Goal: Task Accomplishment & Management: Use online tool/utility

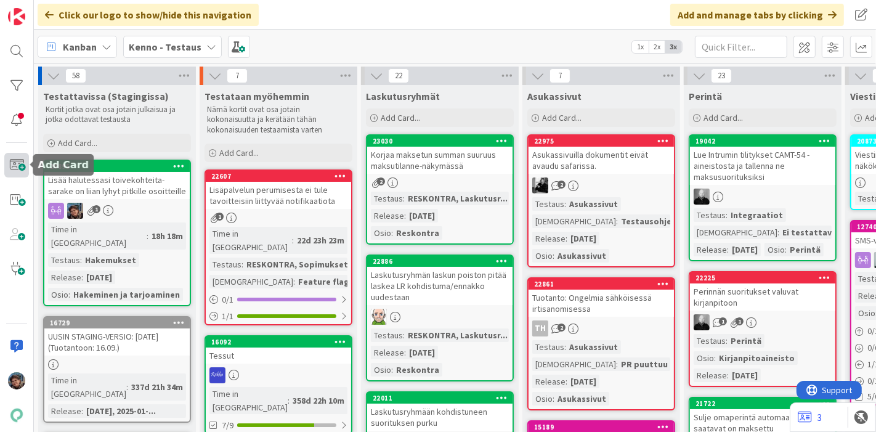
click at [14, 161] on span at bounding box center [16, 165] width 25 height 25
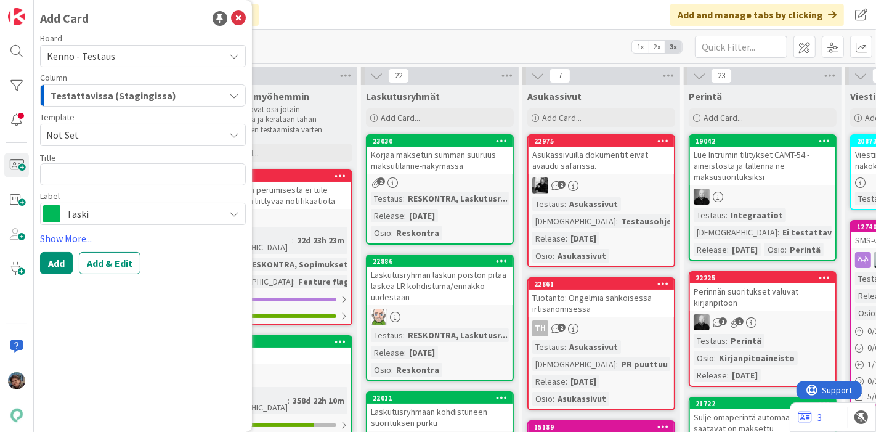
click at [194, 173] on textarea at bounding box center [143, 174] width 206 height 22
type textarea "x"
type textarea "T"
type textarea "x"
type textarea "To"
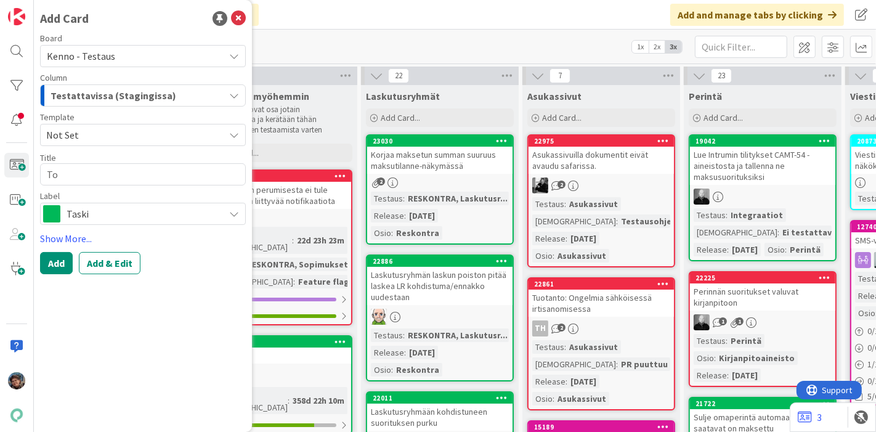
type textarea "x"
type textarea "Toi"
type textarea "x"
type textarea "Toiv"
type textarea "x"
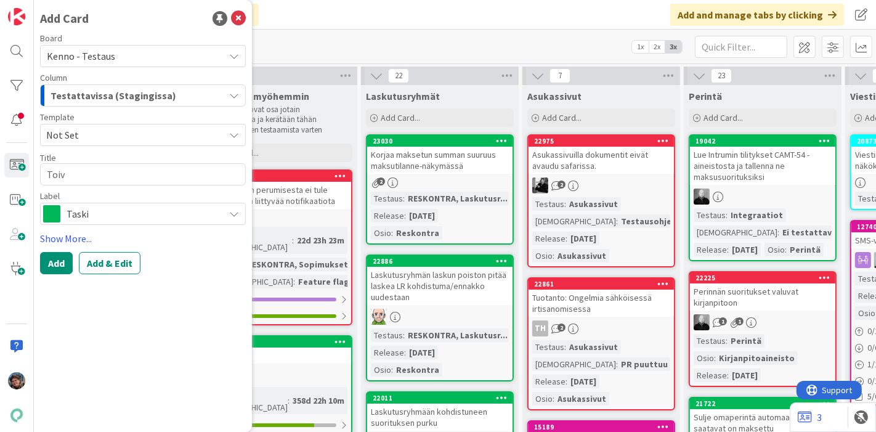
type textarea "Toive"
type textarea "x"
type textarea "Toivea"
type textarea "x"
type textarea "Toiveas"
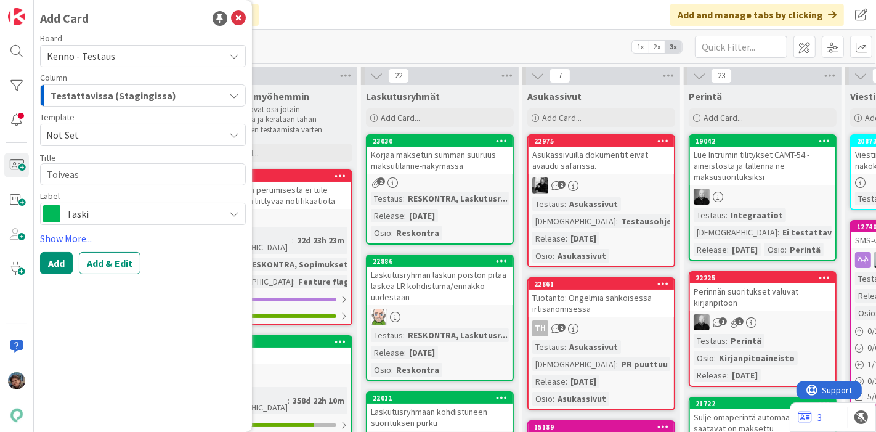
type textarea "x"
type textarea "Toiveasu"
type textarea "x"
type textarea "Toiveasun"
type textarea "x"
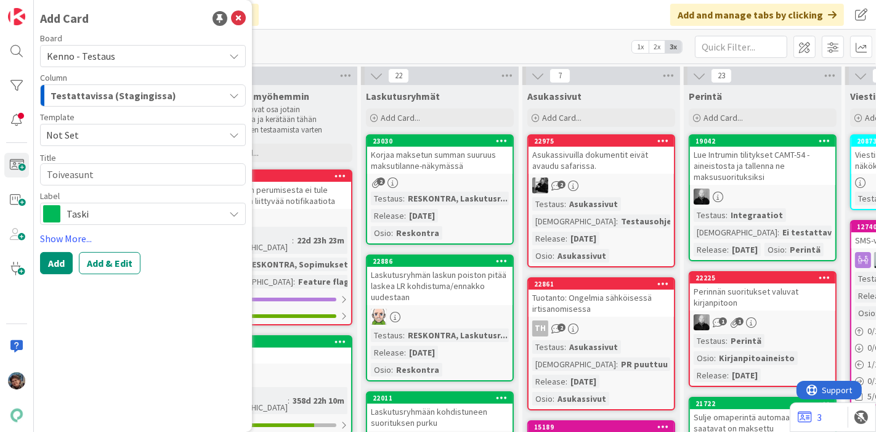
type textarea "Toiveasunto"
type textarea "x"
type textarea "Toiveasuntok"
type textarea "x"
type textarea "Toiveasuntoken"
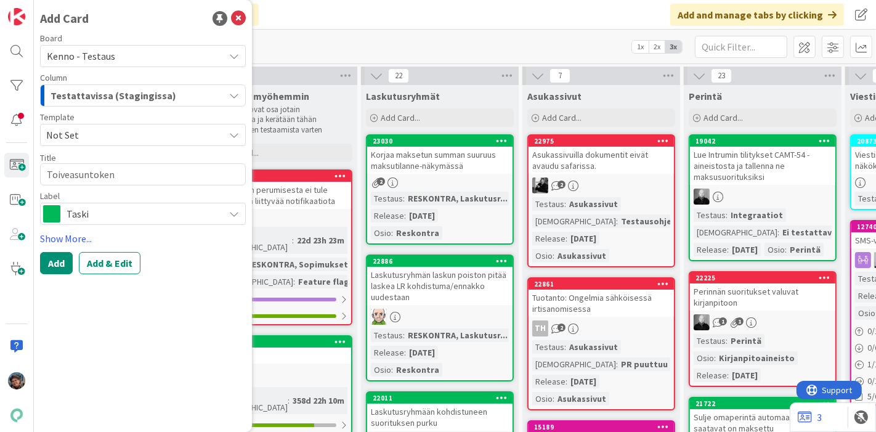
type textarea "x"
type textarea "Toiveasuntokent"
type textarea "x"
type textarea "Toiveasuntokenttä"
type textarea "x"
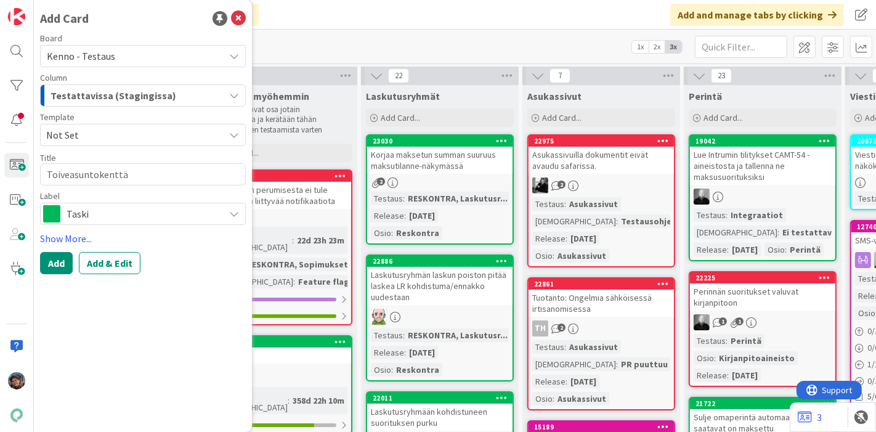
type textarea "Toiveasuntokenttä"
type textarea "x"
type textarea "Toiveasuntokenttä i"
type textarea "x"
type textarea "Toiveasuntokenttä id"
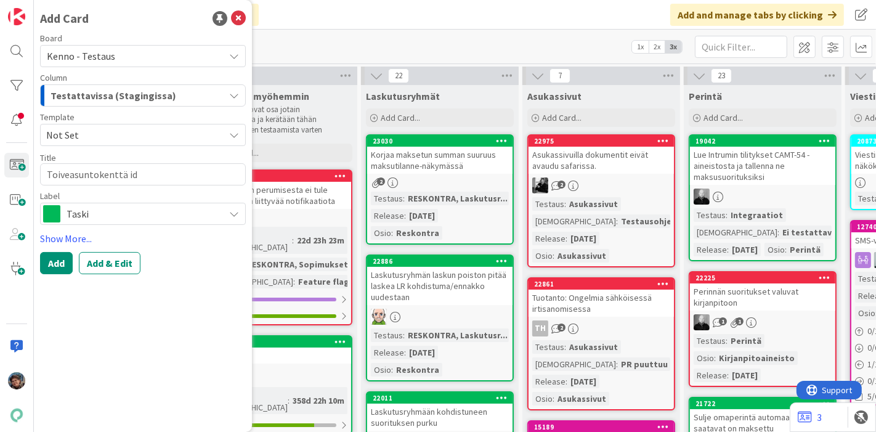
type textarea "x"
type textarea "Toiveasuntokenttä ide"
type textarea "x"
type textarea "Toiveasuntokenttä id"
type textarea "x"
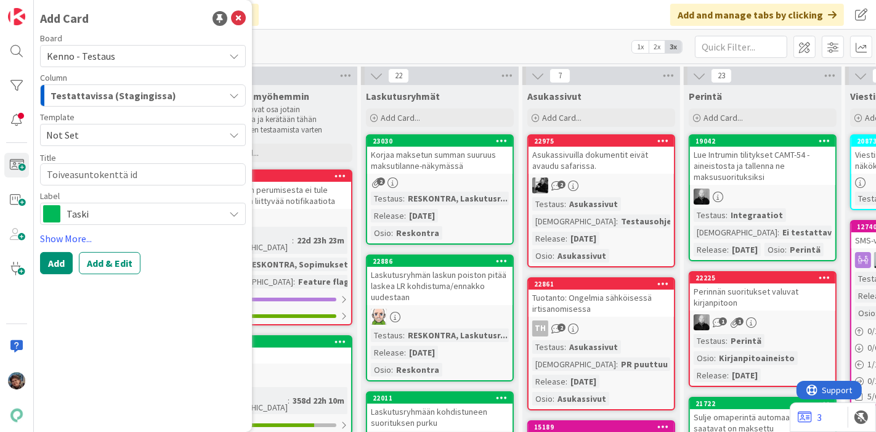
type textarea "Toiveasuntokenttä i"
type textarea "x"
type textarea "Toiveasuntokenttä"
type textarea "x"
type textarea "Toiveasuntokenttä p"
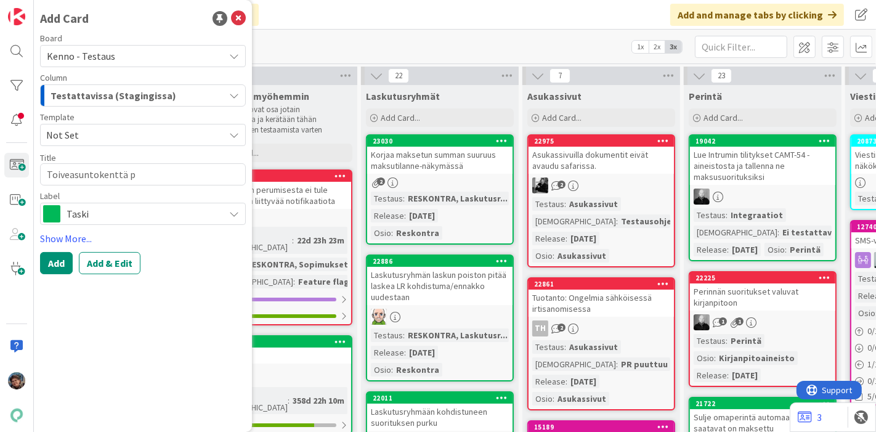
type textarea "x"
type textarea "Toiveasuntokenttä pi"
type textarea "x"
type textarea "Toiveasuntokenttä pid"
type textarea "x"
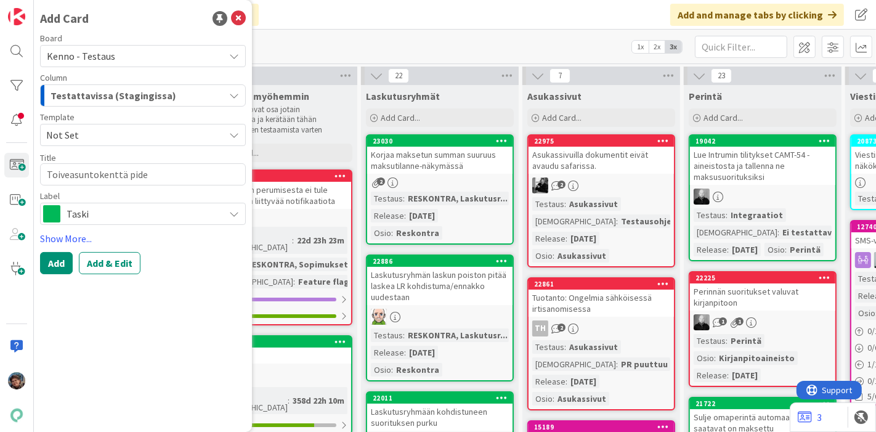
type textarea "Toiveasuntokenttä pidem"
type textarea "x"
type textarea "Toiveasuntokenttä pidemm"
type textarea "x"
type textarea "Toiveasuntokenttä pidemmä"
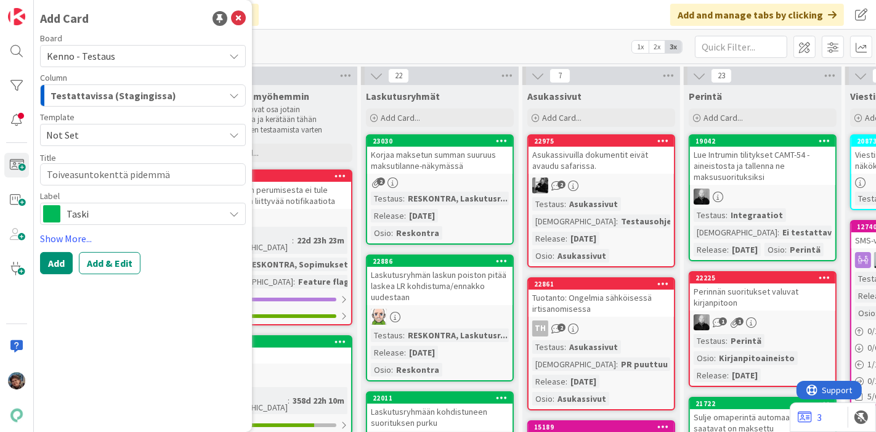
type textarea "x"
type textarea "Toiveasuntokenttä pidemmäk"
type textarea "x"
type textarea "Toiveasuntokenttä pidemmäks"
type textarea "x"
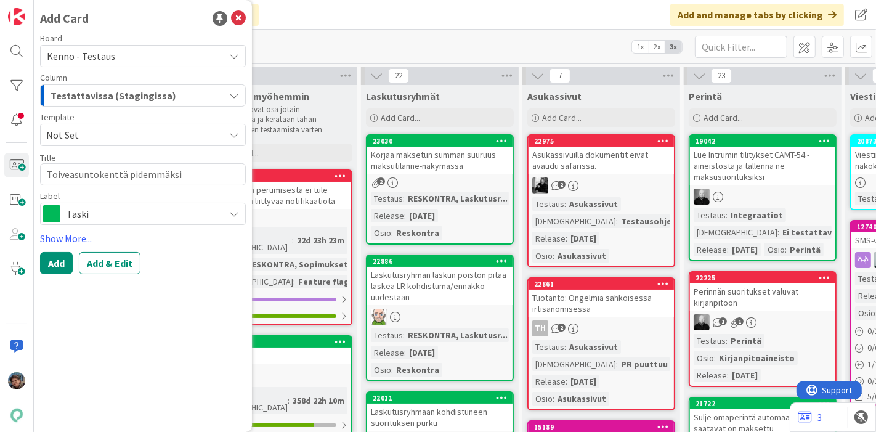
type textarea "Toiveasuntokenttä pidemmäksi"
click at [108, 274] on div "Add Card Board Kenno - Testaus Column Testattavissa (Stagingissa) Template Not …" at bounding box center [143, 216] width 218 height 432
click at [109, 264] on button "Add & Edit" at bounding box center [110, 263] width 62 height 22
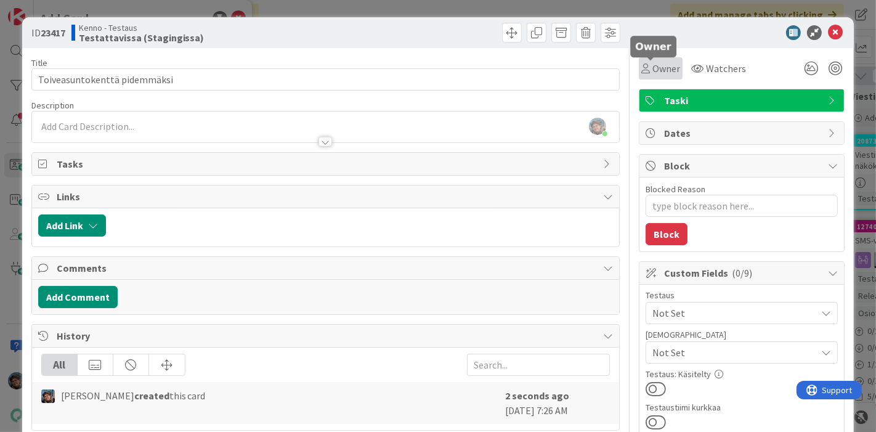
click at [653, 65] on span "Owner" at bounding box center [667, 68] width 28 height 15
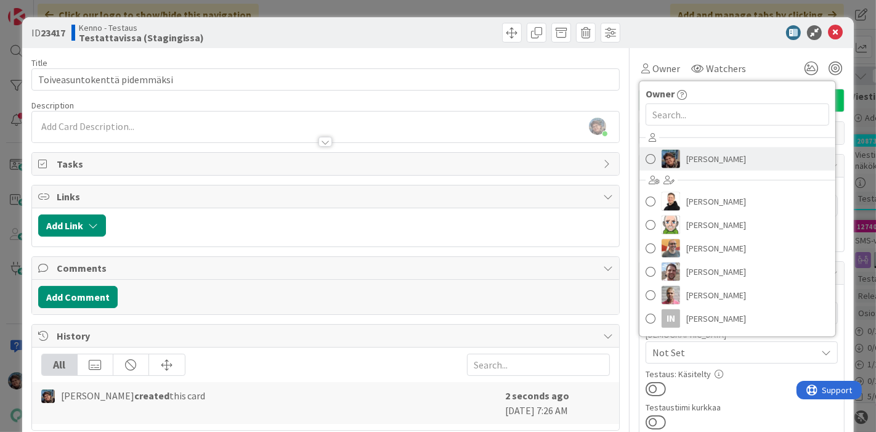
click at [646, 155] on span at bounding box center [651, 159] width 10 height 18
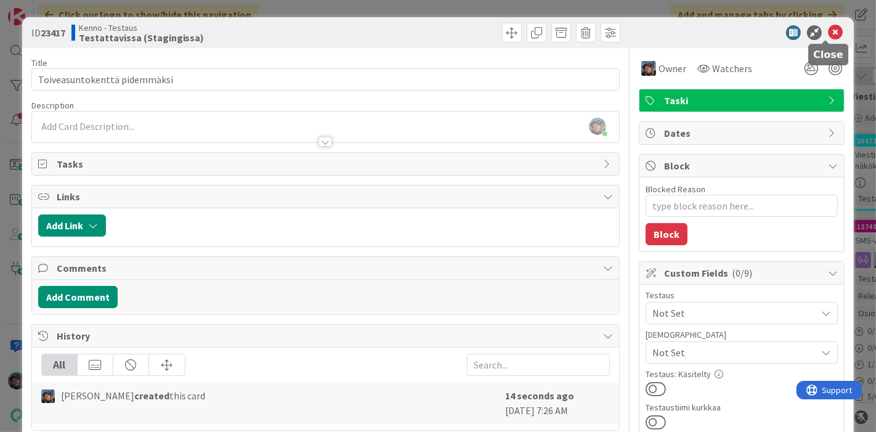
click at [828, 33] on icon at bounding box center [835, 32] width 15 height 15
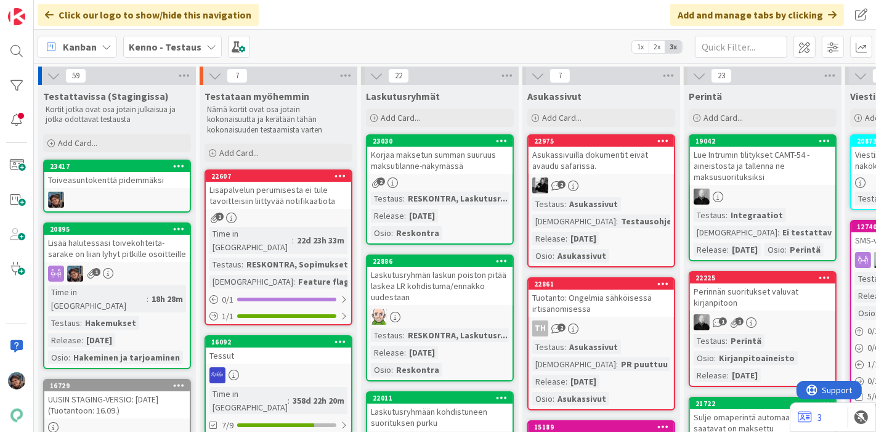
click at [129, 258] on div "Lisää halutessasi toivekohteita- sarake on liian lyhyt pitkille osoitteille" at bounding box center [116, 248] width 145 height 27
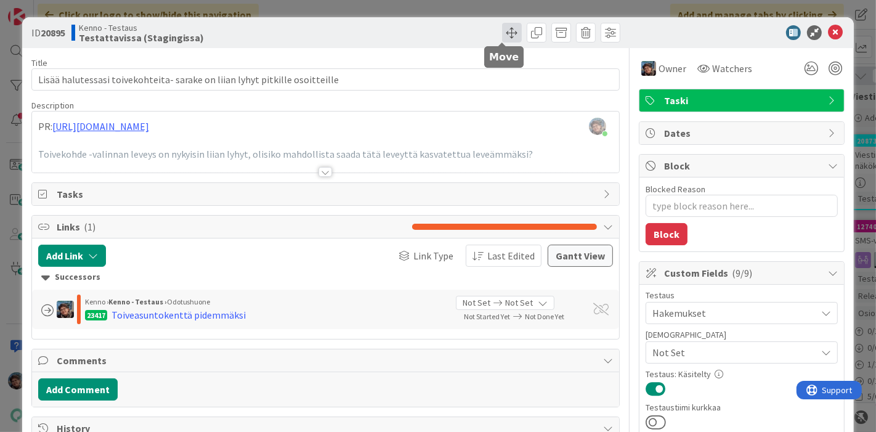
click at [502, 25] on span at bounding box center [512, 33] width 20 height 20
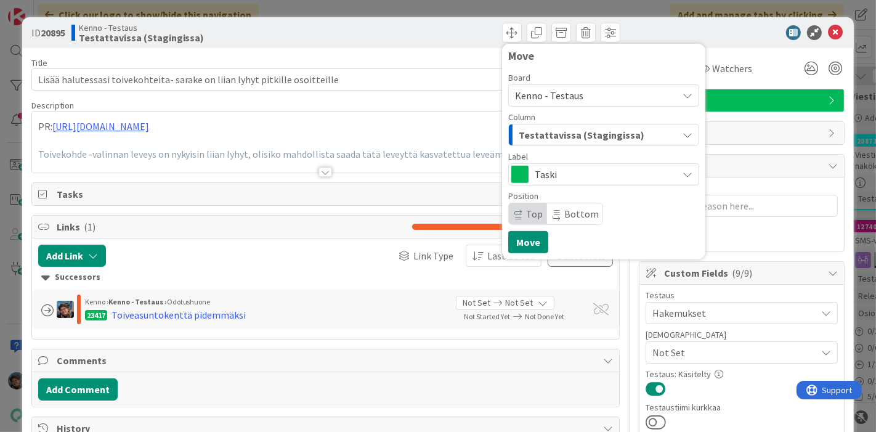
click at [536, 134] on span "Testattavissa (Stagingissa)" at bounding box center [582, 135] width 126 height 16
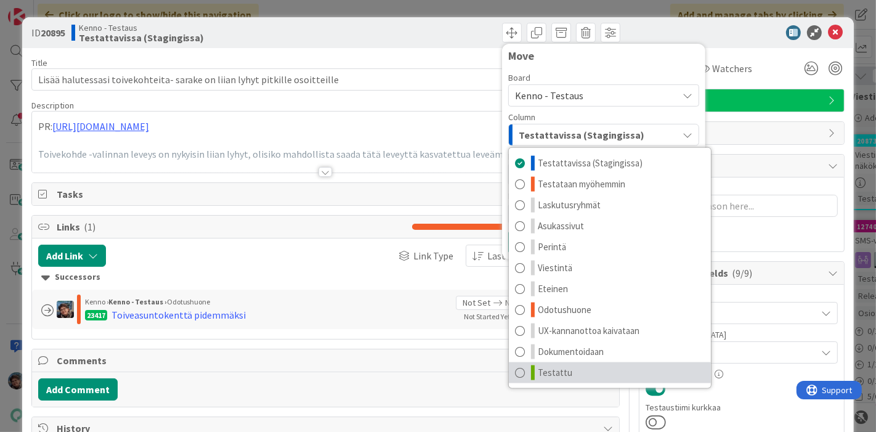
click at [547, 369] on span "Testattu" at bounding box center [555, 372] width 35 height 15
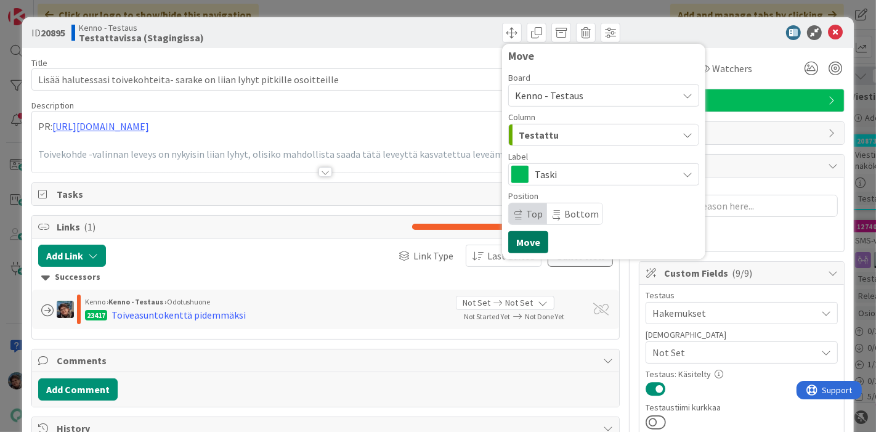
click at [517, 242] on button "Move" at bounding box center [528, 242] width 40 height 22
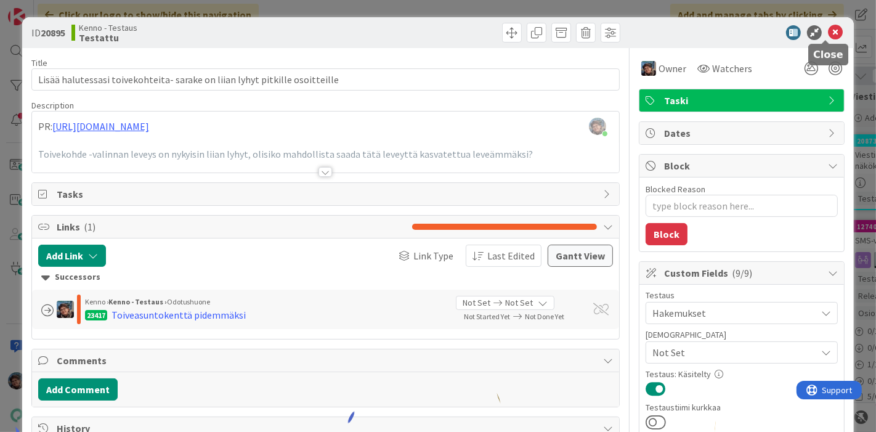
click at [828, 30] on icon at bounding box center [835, 32] width 15 height 15
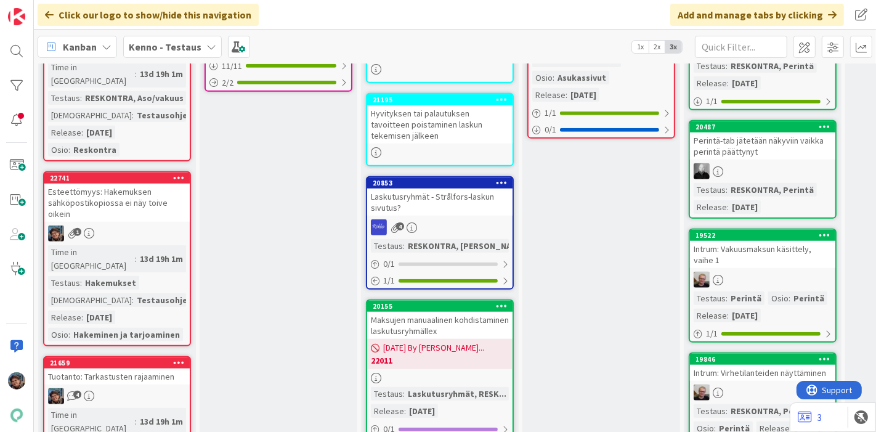
scroll to position [958, 0]
click at [115, 226] on div "1" at bounding box center [116, 234] width 145 height 16
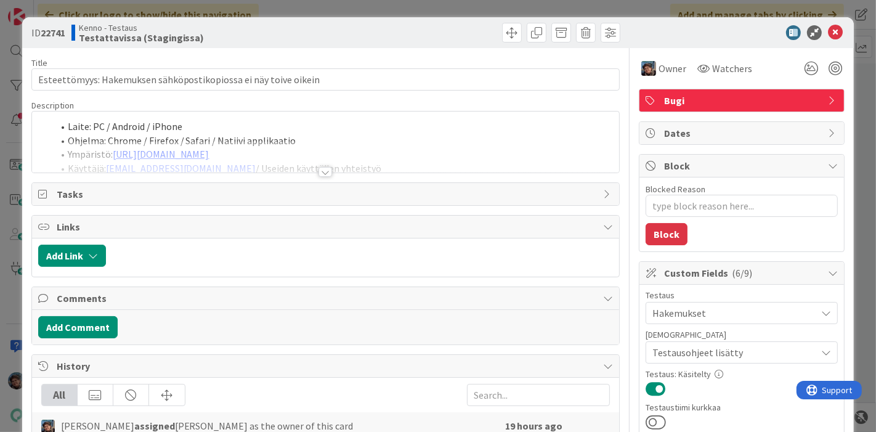
click at [324, 171] on div at bounding box center [326, 172] width 14 height 10
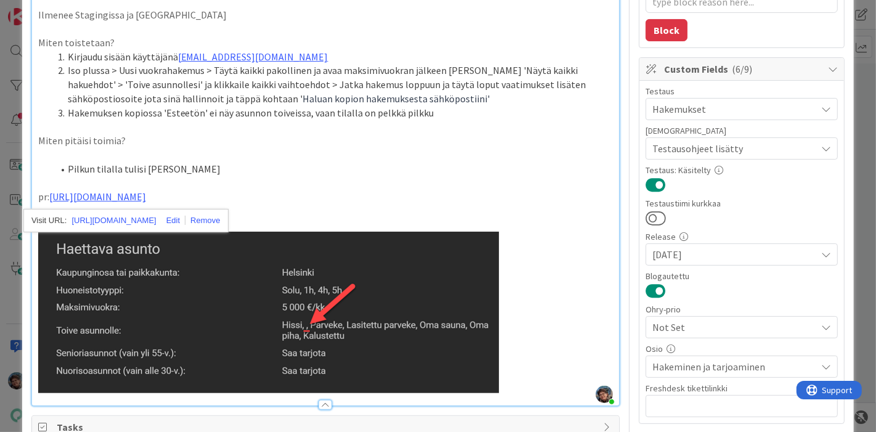
scroll to position [274, 0]
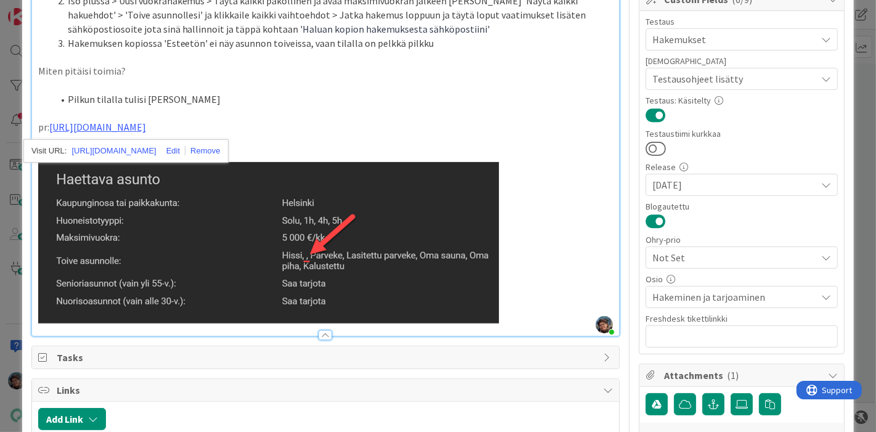
click at [534, 306] on p at bounding box center [326, 242] width 576 height 161
click at [515, 317] on p at bounding box center [326, 242] width 576 height 161
click at [482, 264] on img at bounding box center [268, 242] width 461 height 161
click at [516, 256] on p at bounding box center [326, 242] width 576 height 161
click at [533, 193] on p at bounding box center [326, 242] width 576 height 161
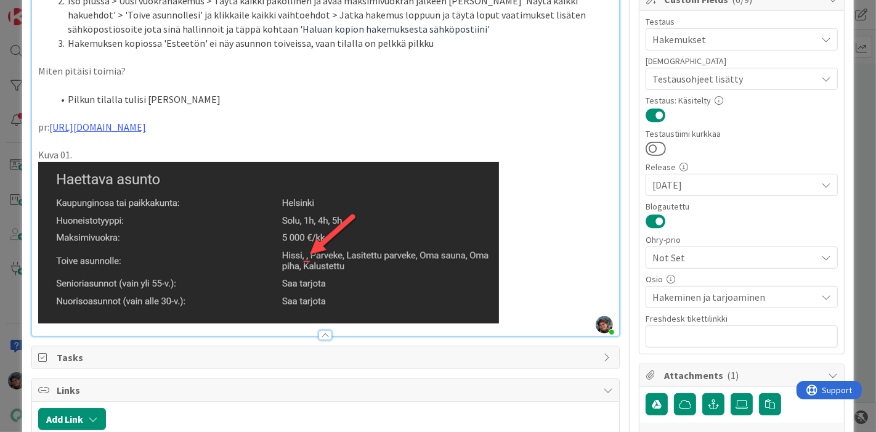
click at [593, 205] on p at bounding box center [326, 242] width 576 height 161
click at [603, 203] on p at bounding box center [326, 242] width 576 height 161
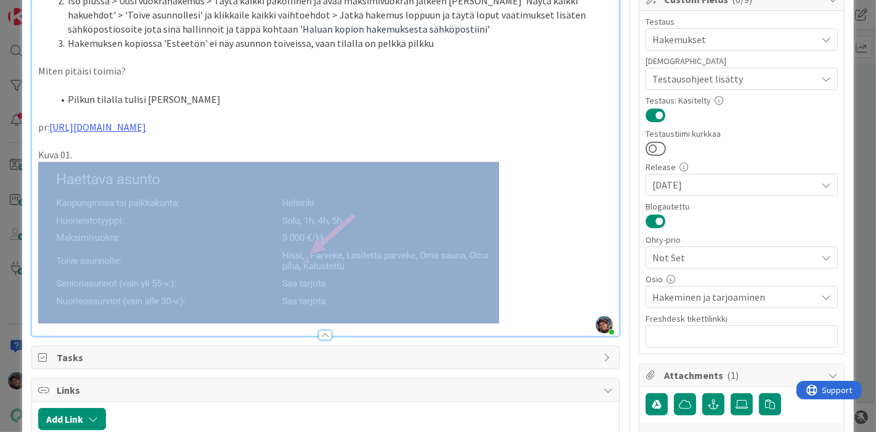
drag, startPoint x: 510, startPoint y: 157, endPoint x: 506, endPoint y: 222, distance: 65.4
click at [506, 207] on div "Laite: PC / Android / iPhone Ohjelma: Chrome / Firefox / Safari / Natiivi appli…" at bounding box center [326, 101] width 588 height 470
drag, startPoint x: 507, startPoint y: 236, endPoint x: 508, endPoint y: 245, distance: 9.3
click at [507, 238] on p at bounding box center [326, 242] width 576 height 161
click at [508, 296] on p at bounding box center [326, 242] width 576 height 161
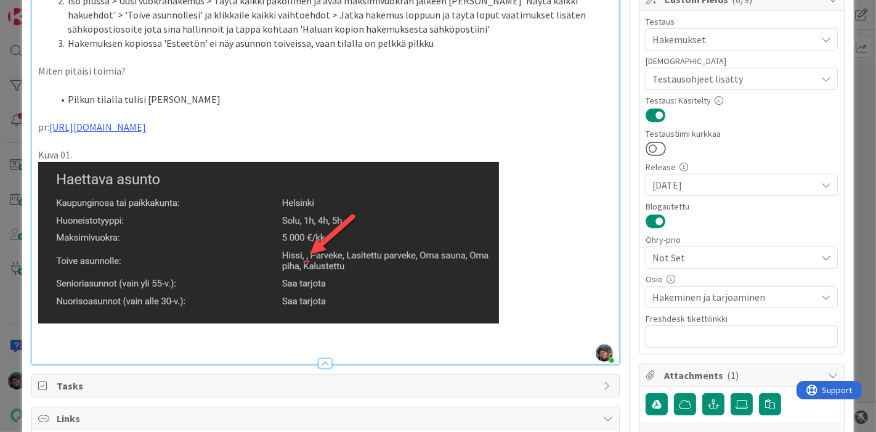
type textarea "x"
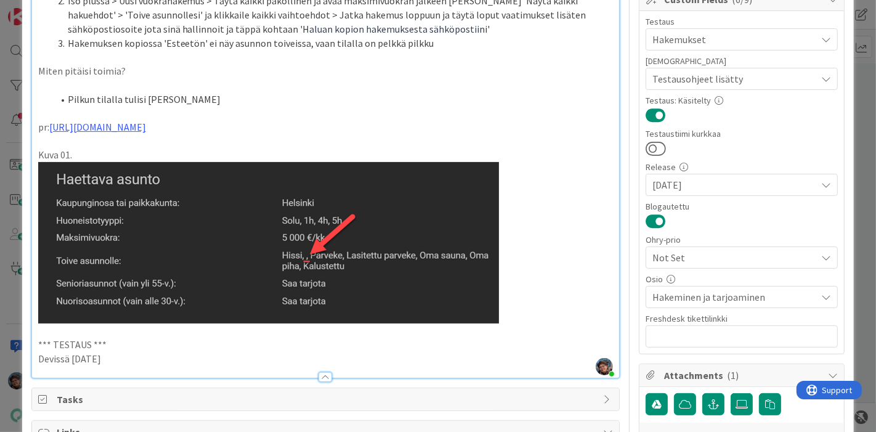
drag, startPoint x: 125, startPoint y: 354, endPoint x: 22, endPoint y: 335, distance: 104.7
click at [22, 336] on div "ID 22741 Kenno - Testaus Testattavissa (Stagingissa) Title 63 / 128 Esteettömyy…" at bounding box center [438, 308] width 833 height 1129
click at [128, 355] on p "Devissä [DATE]" at bounding box center [326, 359] width 576 height 14
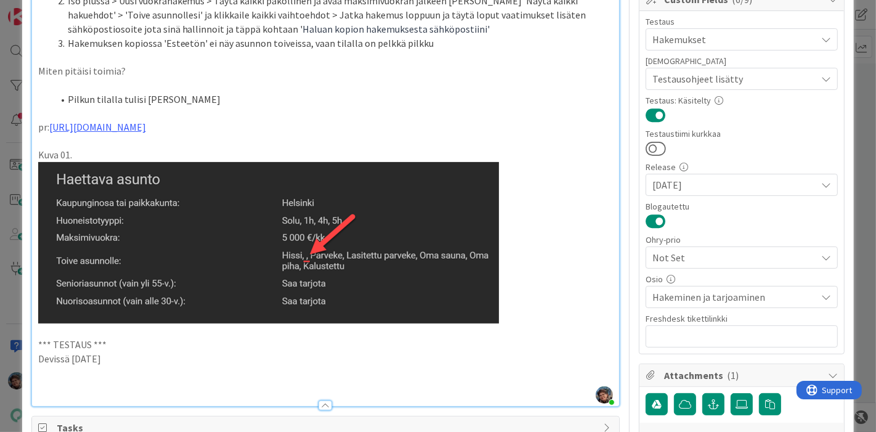
drag, startPoint x: 123, startPoint y: 353, endPoint x: 28, endPoint y: 340, distance: 95.2
click at [28, 340] on div "ID 22741 Kenno - Testaus Testattavissa (Stagingissa) Title 63 / 128 Esteettömyy…" at bounding box center [438, 322] width 833 height 1157
click at [46, 380] on p at bounding box center [326, 387] width 576 height 14
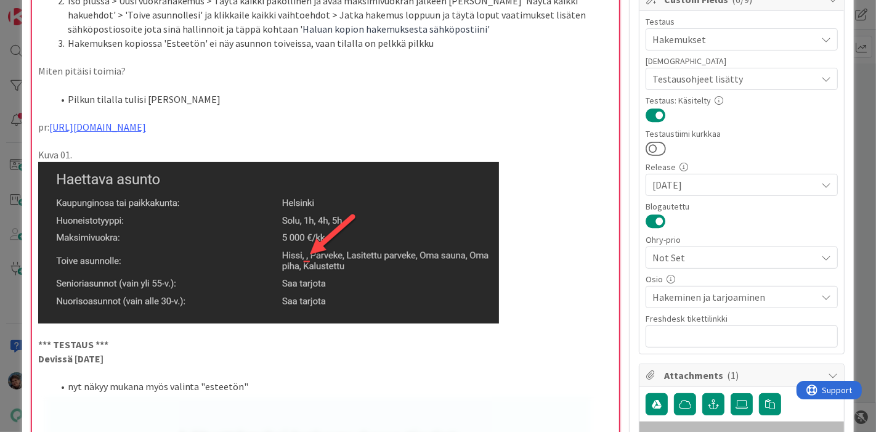
click at [46, 380] on ol "nyt näkyy mukana myös valinta "esteetön"" at bounding box center [326, 387] width 576 height 14
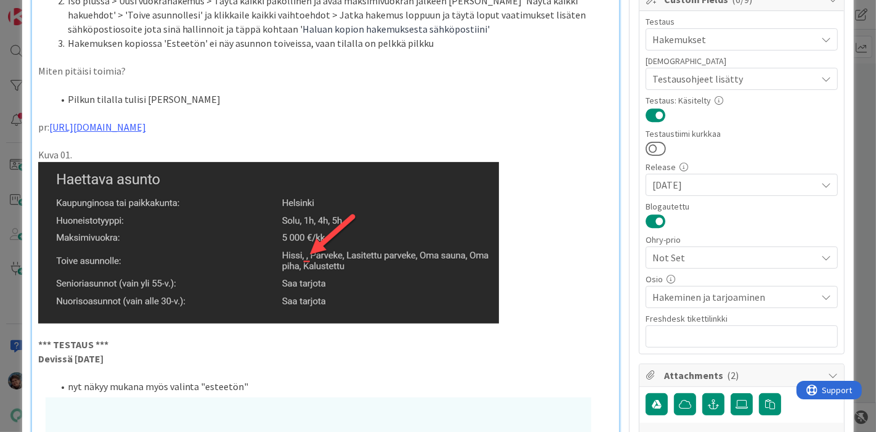
scroll to position [479, 0]
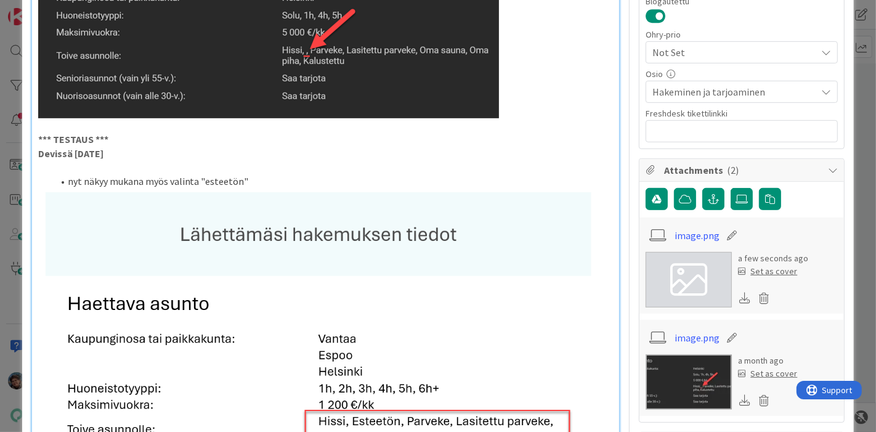
click at [271, 177] on li "nyt näkyy mukana myös valinta "esteetön"" at bounding box center [333, 181] width 561 height 14
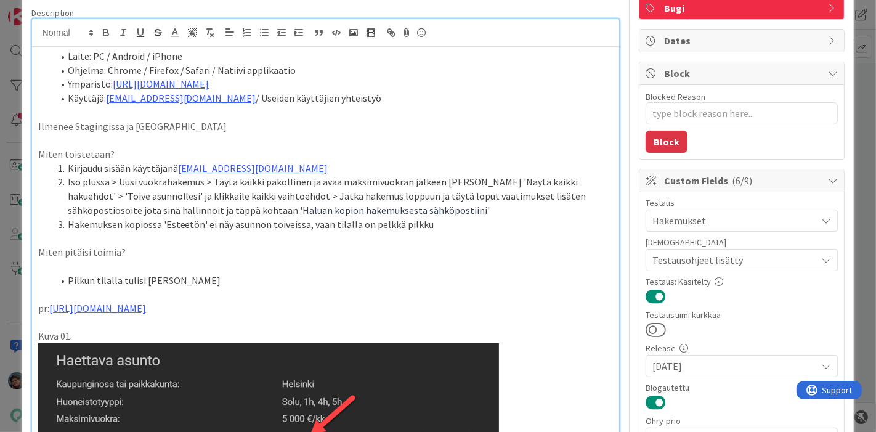
scroll to position [0, 0]
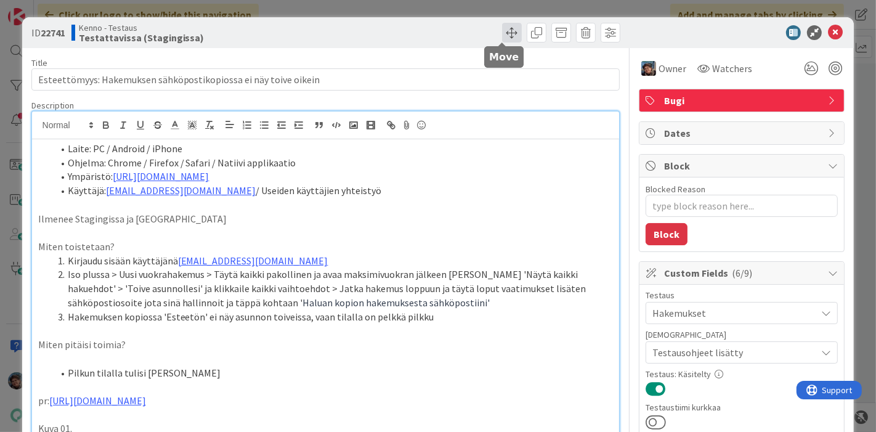
click at [509, 31] on span at bounding box center [512, 33] width 20 height 20
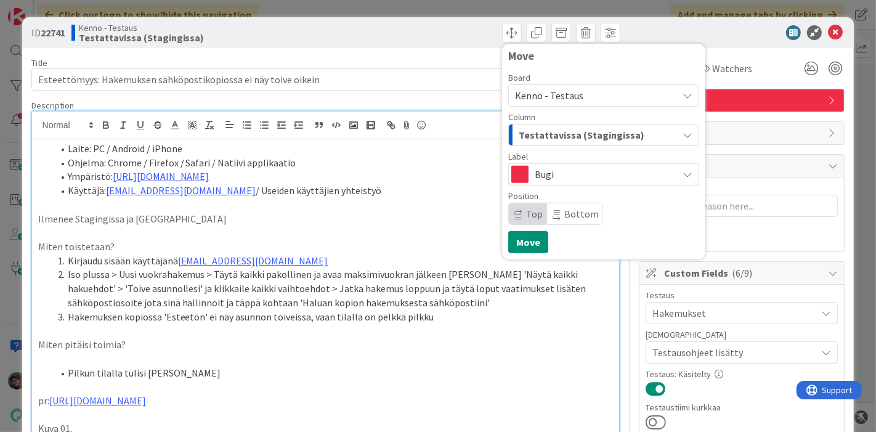
click at [552, 130] on span "Testattavissa (Stagingissa)" at bounding box center [582, 135] width 126 height 16
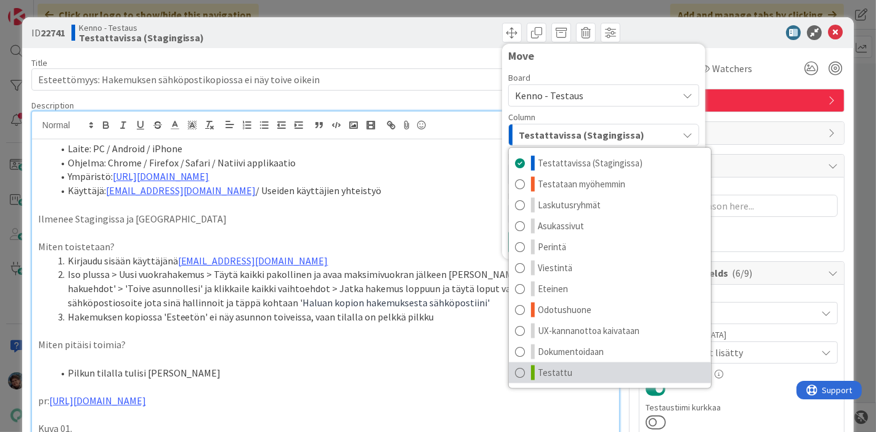
click at [564, 380] on link "Testattu" at bounding box center [610, 372] width 202 height 21
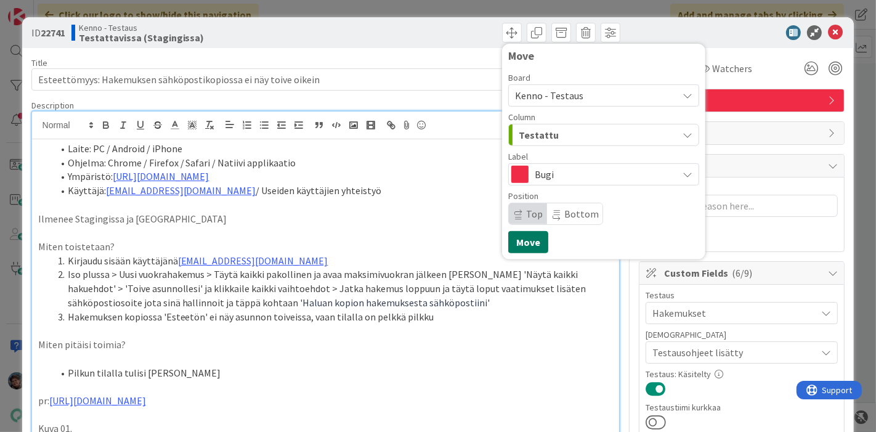
click at [520, 242] on button "Move" at bounding box center [528, 242] width 40 height 22
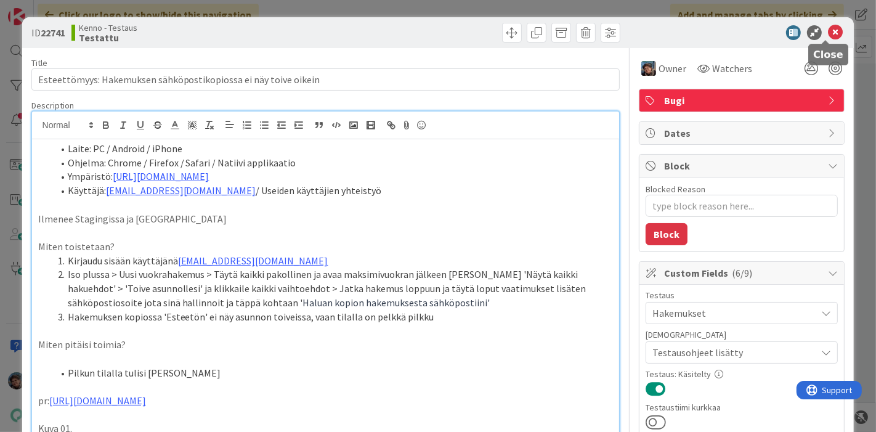
click at [828, 30] on icon at bounding box center [835, 32] width 15 height 15
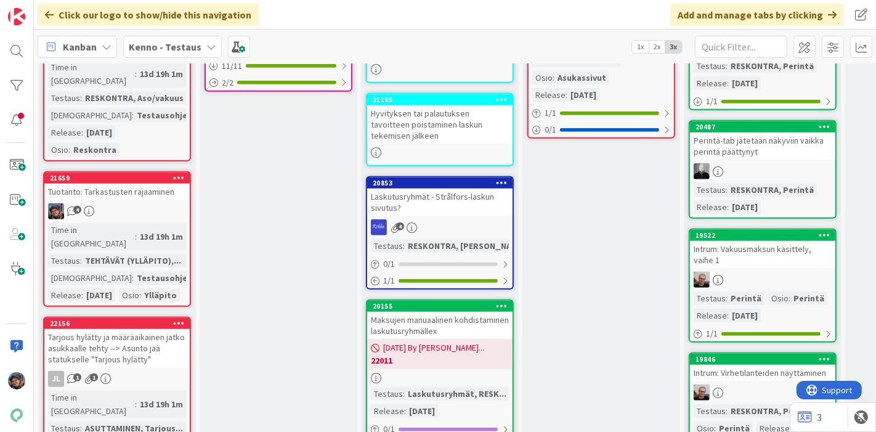
click at [155, 203] on div "4" at bounding box center [116, 211] width 145 height 16
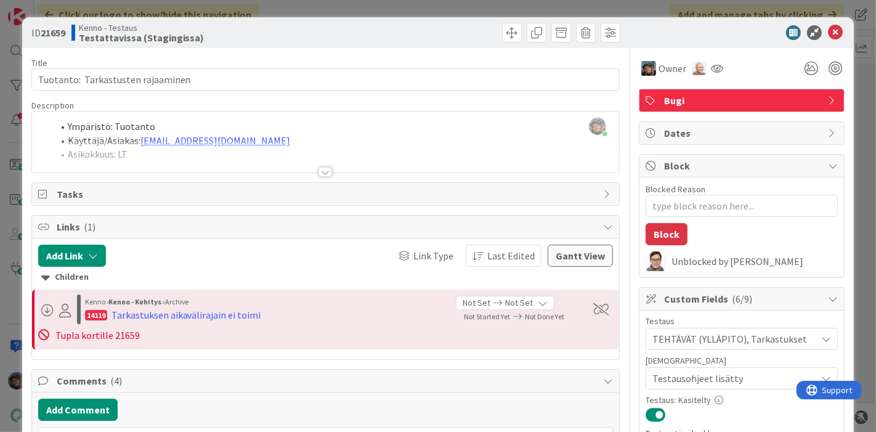
click at [319, 168] on div at bounding box center [326, 172] width 14 height 10
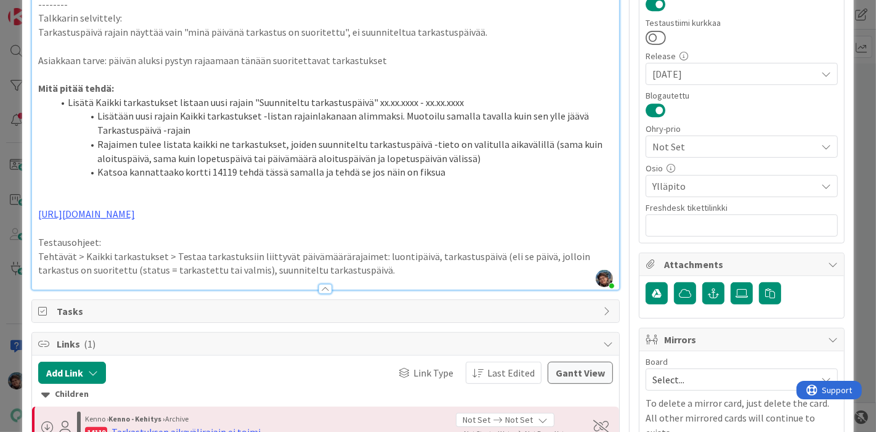
scroll to position [616, 0]
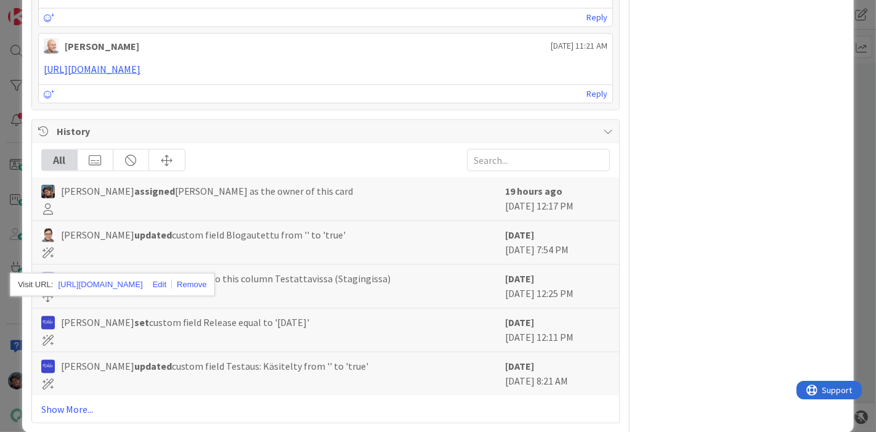
scroll to position [1301, 0]
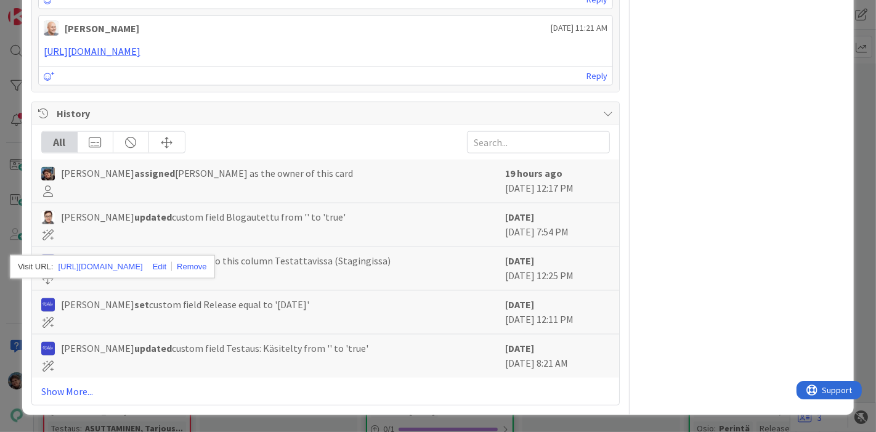
type textarea "x"
drag, startPoint x: 111, startPoint y: 292, endPoint x: 17, endPoint y: 275, distance: 95.8
click at [18, 275] on div "ID 21659 Kenno - Testaus Testattavissa (Stagingissa) Title 35 / 128 Tuotanto: T…" at bounding box center [438, 216] width 876 height 432
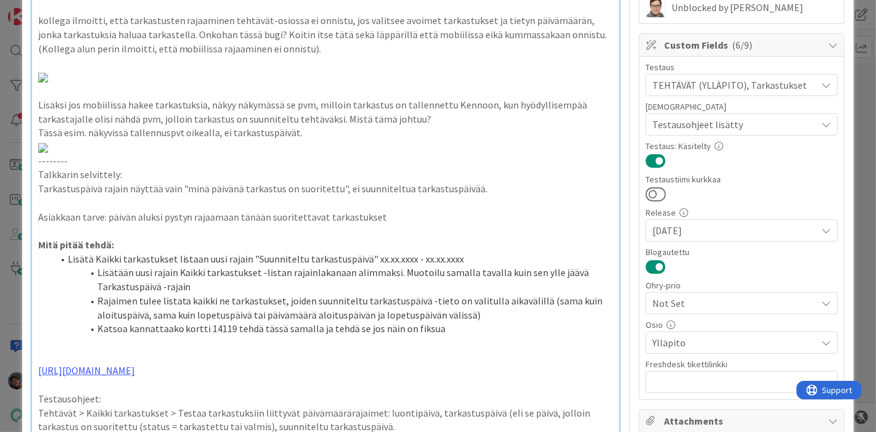
scroll to position [0, 0]
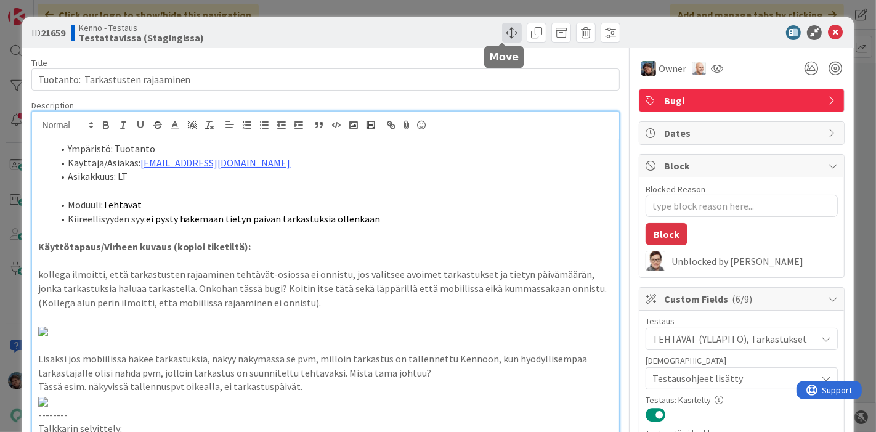
click at [508, 31] on span at bounding box center [512, 33] width 20 height 20
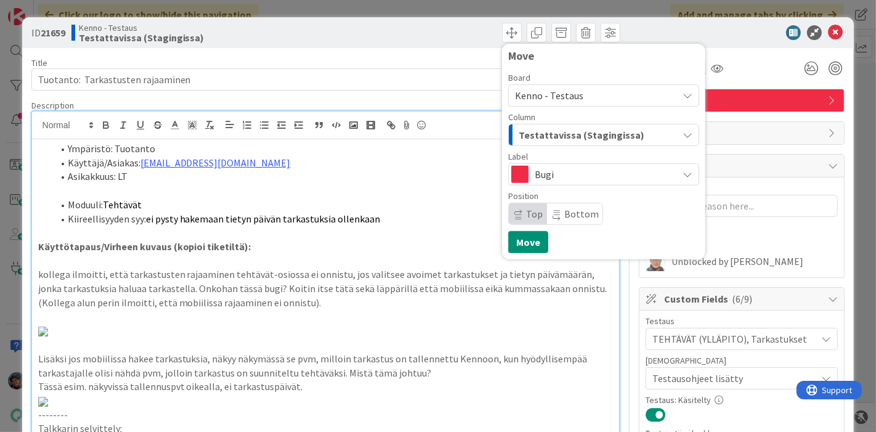
click at [569, 136] on span "Testattavissa (Stagingissa)" at bounding box center [582, 135] width 126 height 16
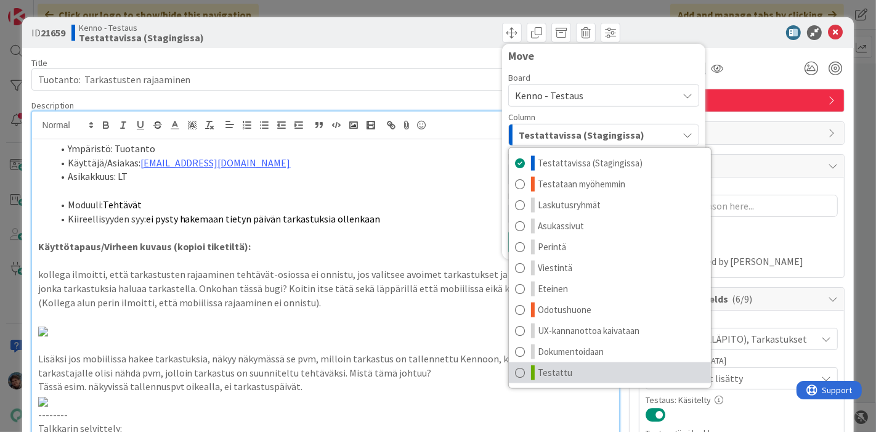
click at [568, 372] on link "Testattu" at bounding box center [610, 372] width 202 height 21
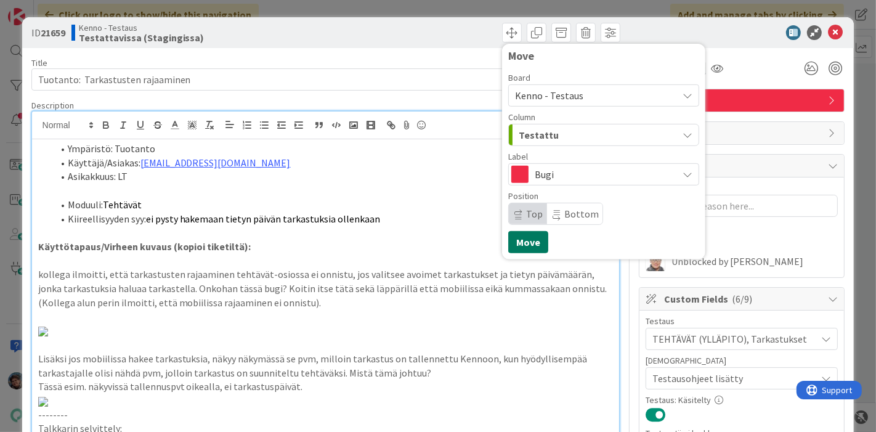
click at [520, 238] on button "Move" at bounding box center [528, 242] width 40 height 22
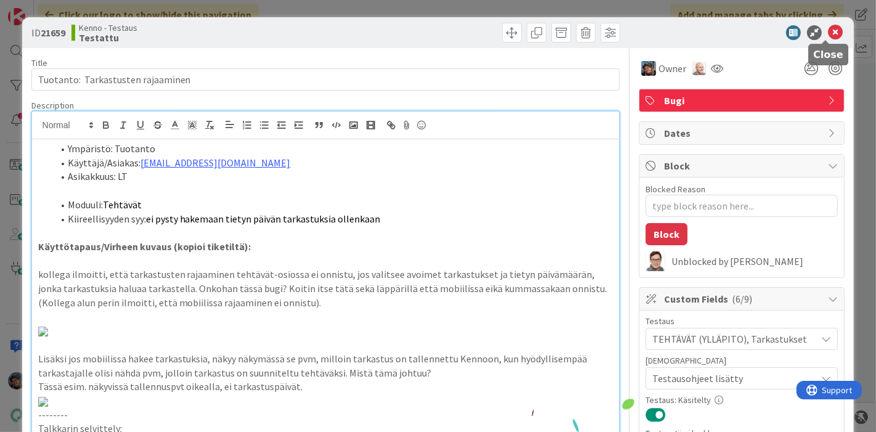
click at [828, 30] on icon at bounding box center [835, 32] width 15 height 15
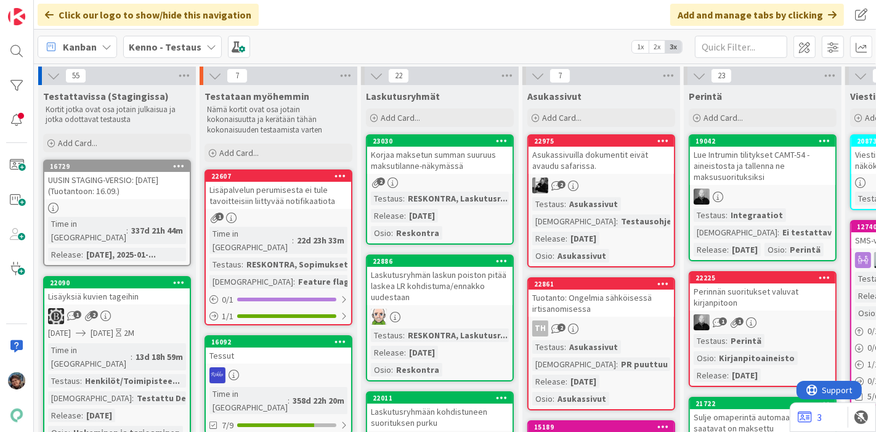
click at [831, 427] on div "3" at bounding box center [833, 417] width 86 height 30
click at [740, 422] on div "55 Testattavissa (Stagingissa) Kortit jotka ovat osa jotain julkaisua ja jotka …" at bounding box center [455, 247] width 842 height 369
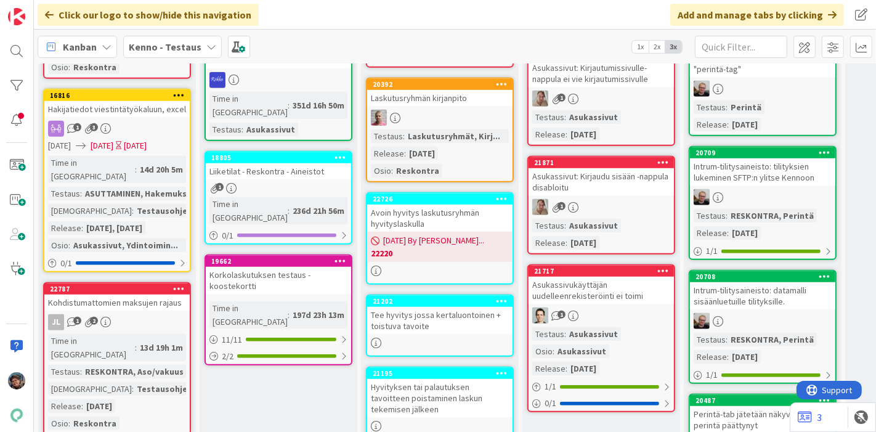
scroll to position [822, 0]
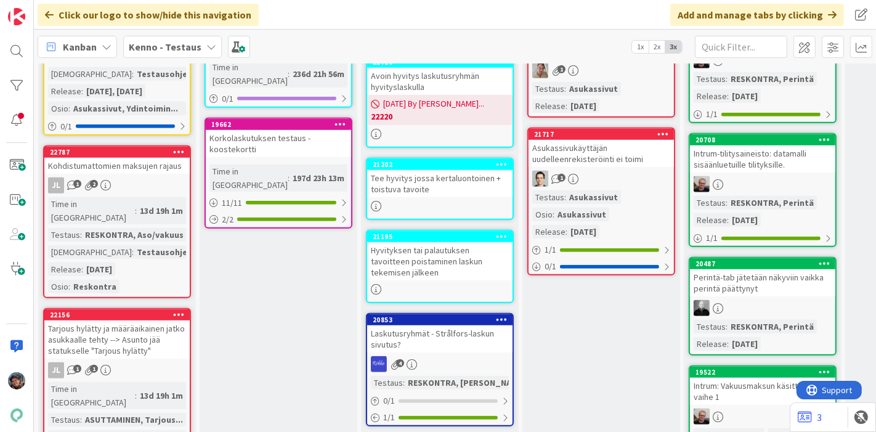
click at [153, 362] on div "JL 1 1" at bounding box center [116, 370] width 145 height 16
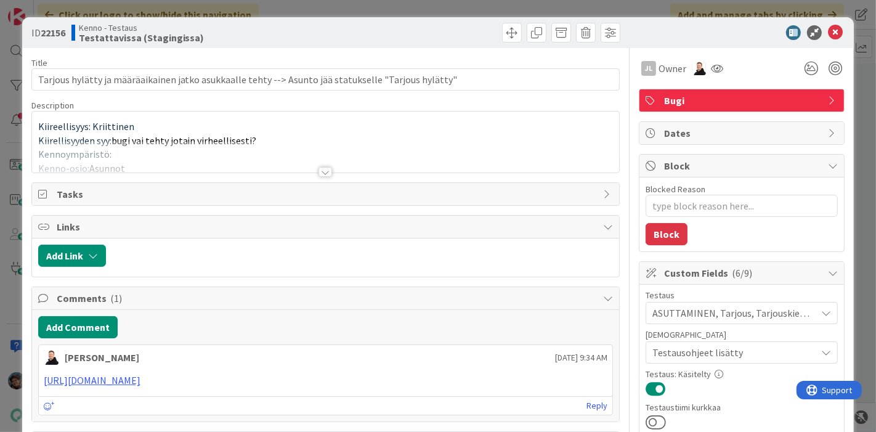
click at [319, 168] on div at bounding box center [326, 172] width 14 height 10
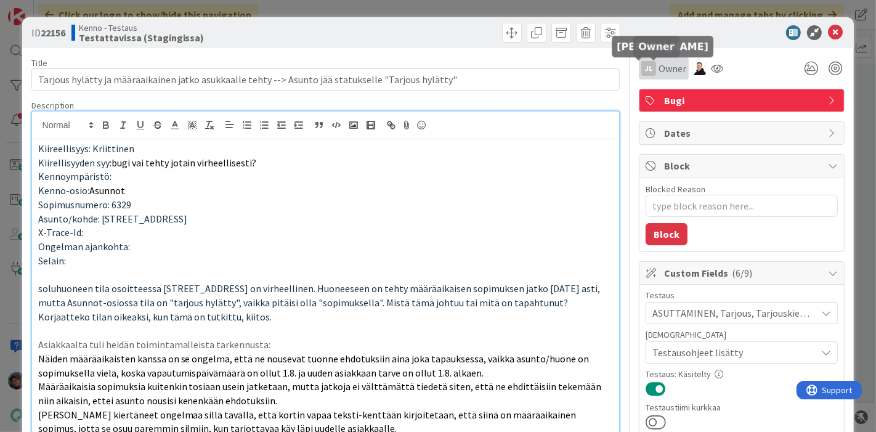
click at [642, 67] on div "JL" at bounding box center [649, 68] width 15 height 15
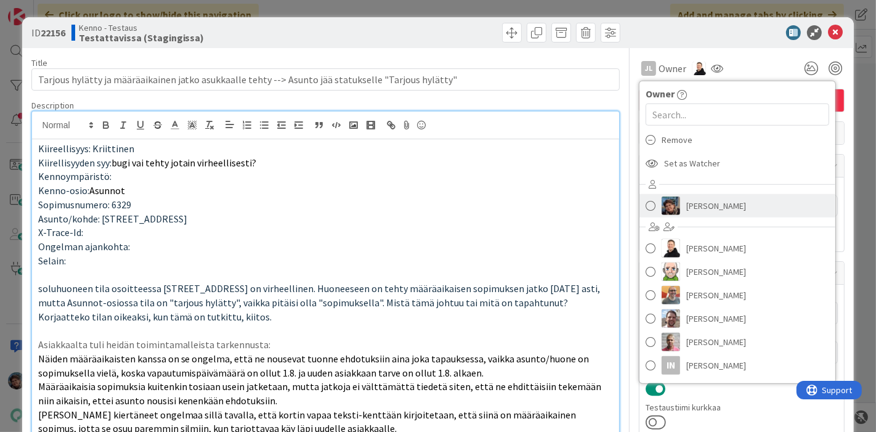
click at [666, 200] on img at bounding box center [671, 206] width 18 height 18
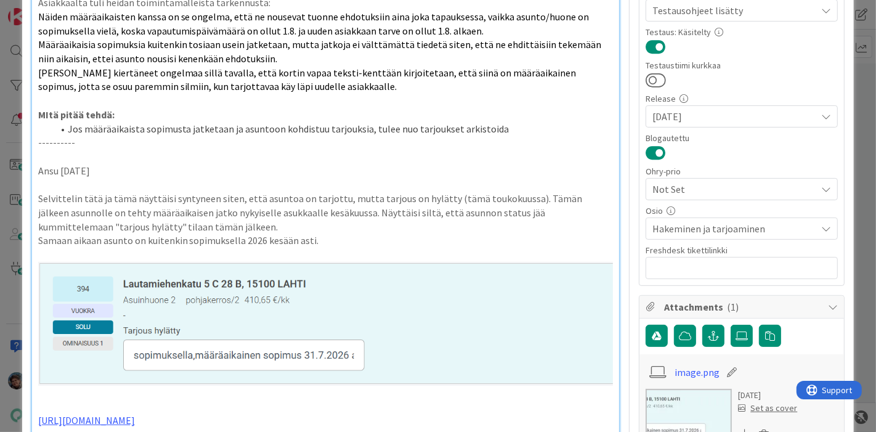
scroll to position [547, 0]
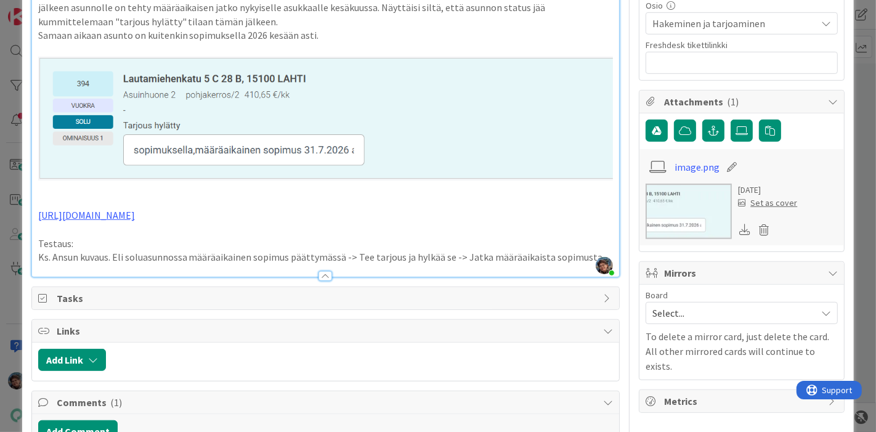
type textarea "x"
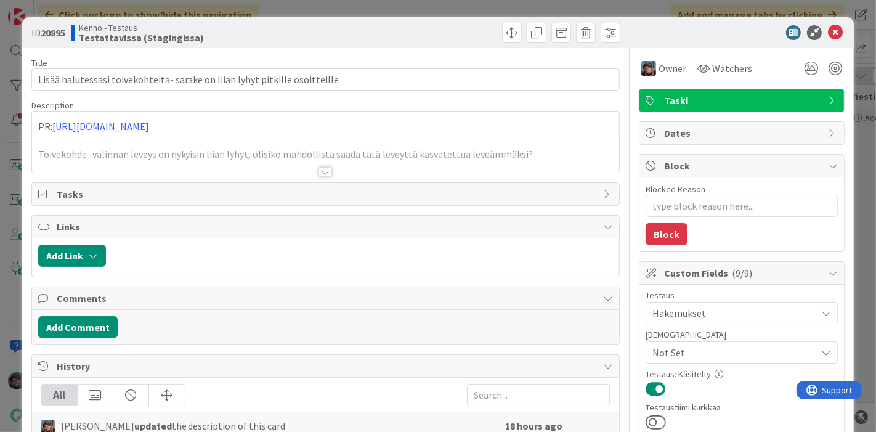
click at [828, 35] on icon at bounding box center [835, 32] width 15 height 15
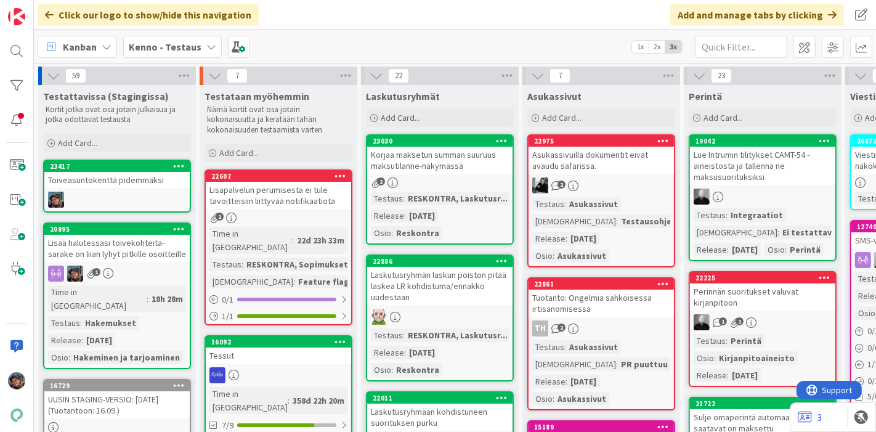
click at [87, 195] on div at bounding box center [116, 200] width 145 height 16
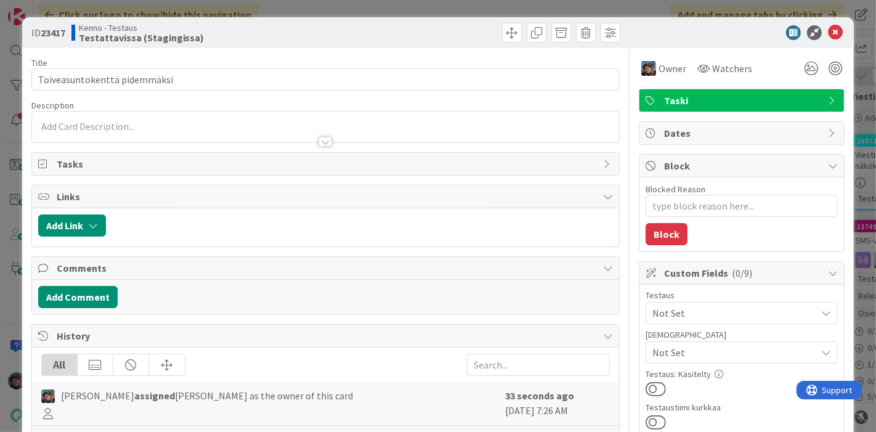
type textarea "x"
click at [158, 124] on div at bounding box center [326, 127] width 588 height 31
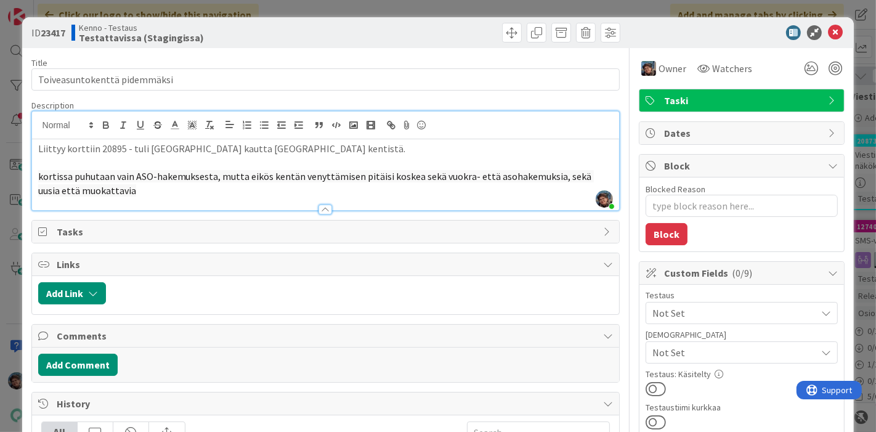
click at [35, 176] on div "Liittyy korttiin 20895 - tuli aspan kautta kyselyä kentistä. kortissa puhutaan …" at bounding box center [326, 174] width 588 height 71
drag, startPoint x: 290, startPoint y: 176, endPoint x: 308, endPoint y: 174, distance: 18.7
click at [307, 174] on span "Edellisessä kortissa puhutaan vain ASO-hakemuksesta, mutta eikös kentän venyttä…" at bounding box center [295, 183] width 514 height 27
click at [134, 188] on p "Edellisessä kortissa puhutaan vain ASO-hakemuksesta, mutta kentän venyttämisen …" at bounding box center [326, 183] width 576 height 28
click at [503, 31] on span at bounding box center [512, 33] width 20 height 20
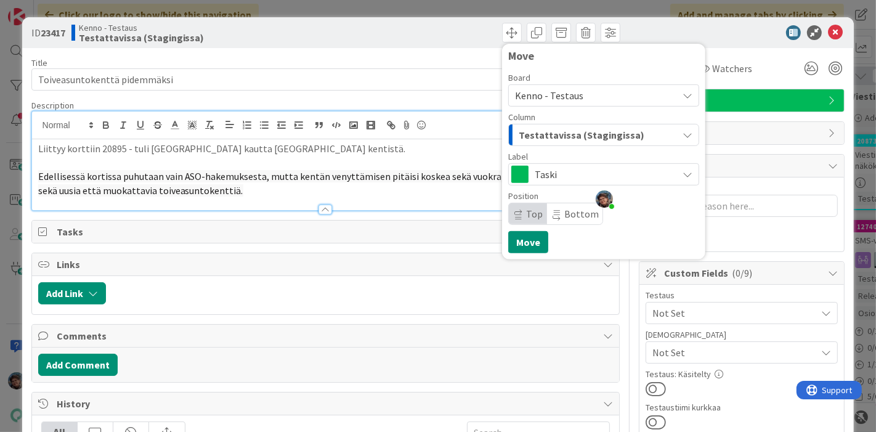
click at [547, 131] on span "Testattavissa (Stagingissa)" at bounding box center [582, 135] width 126 height 16
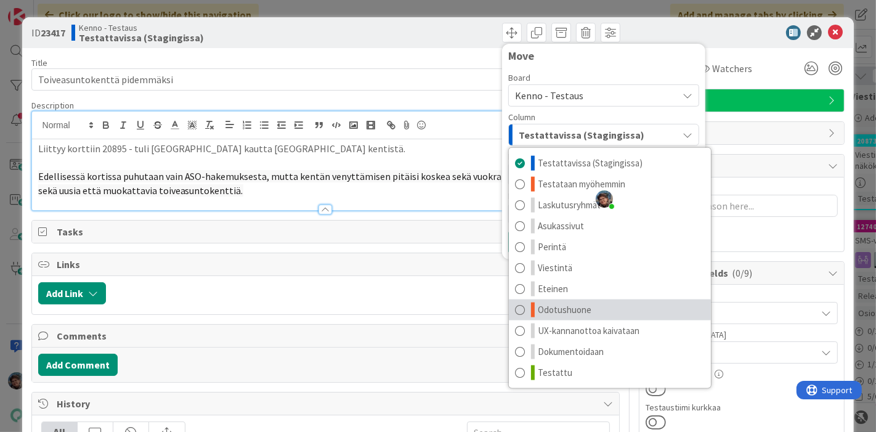
click at [561, 306] on span "Odotushuone" at bounding box center [565, 310] width 54 height 15
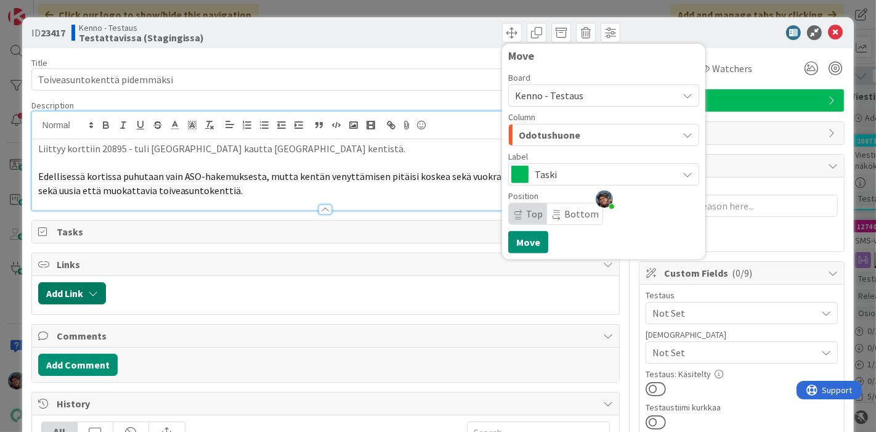
click at [67, 288] on button "Add Link" at bounding box center [72, 293] width 68 height 22
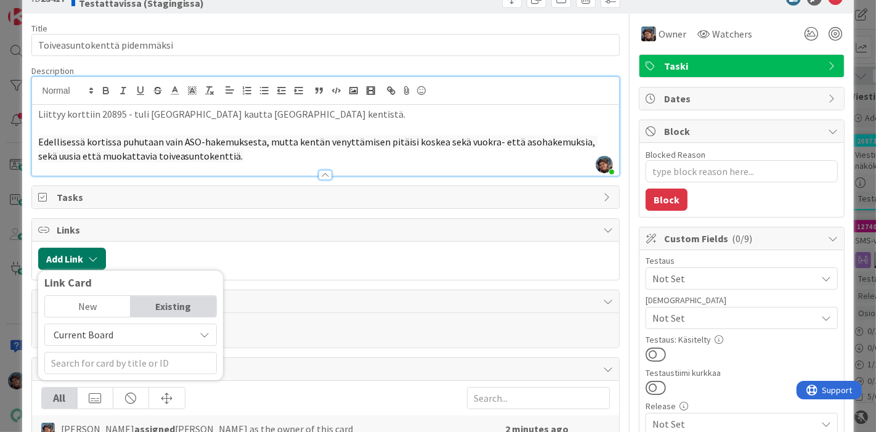
scroll to position [137, 0]
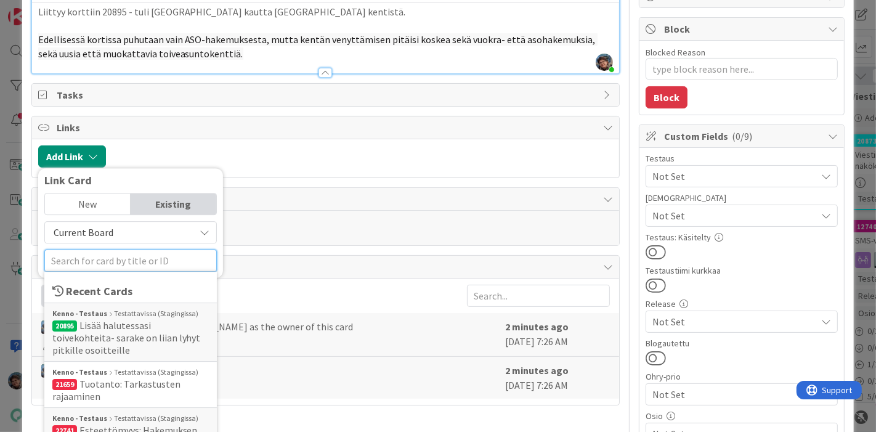
click at [123, 253] on input "text" at bounding box center [130, 261] width 173 height 22
click at [127, 326] on span "Lisää halutessasi toivekohteita- sarake on liian lyhyt pitkille osoitteille" at bounding box center [126, 337] width 149 height 37
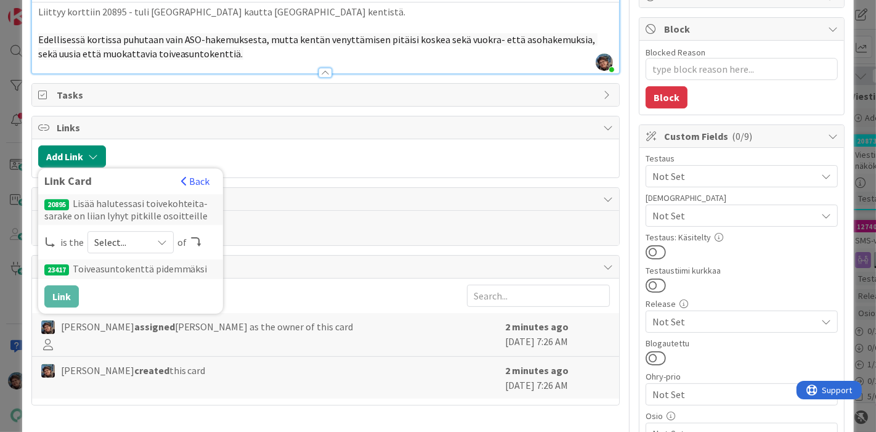
click at [115, 237] on span "Select..." at bounding box center [120, 242] width 52 height 17
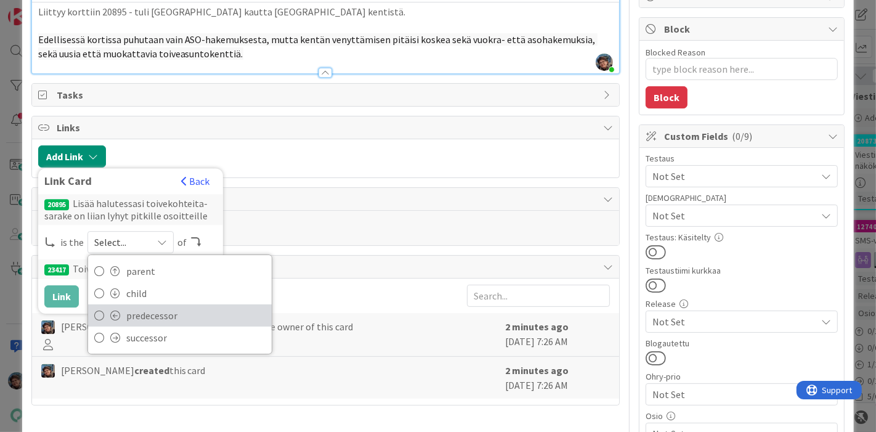
click at [128, 311] on span "predecessor" at bounding box center [195, 315] width 139 height 18
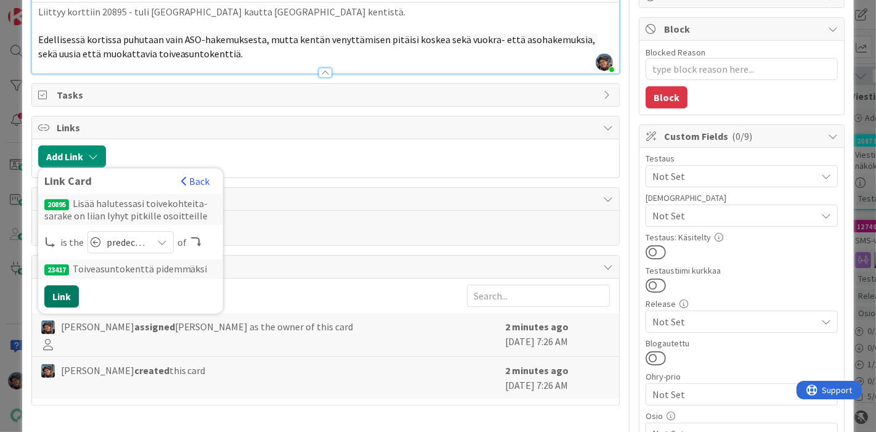
click at [61, 286] on button "Link" at bounding box center [61, 296] width 35 height 22
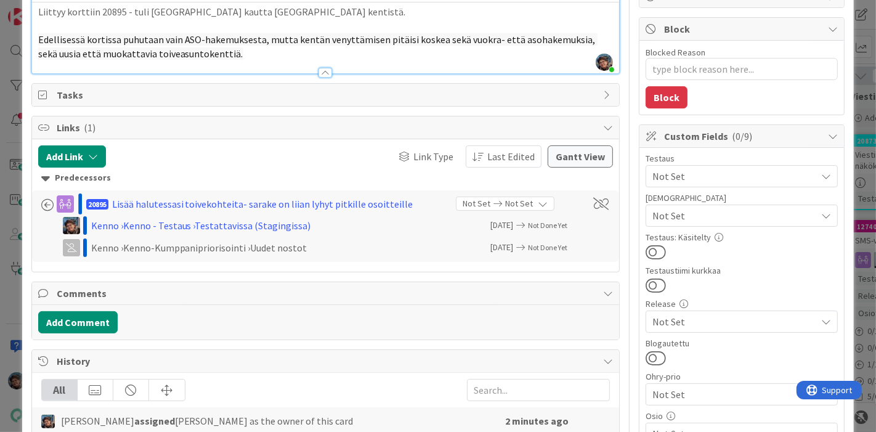
scroll to position [0, 0]
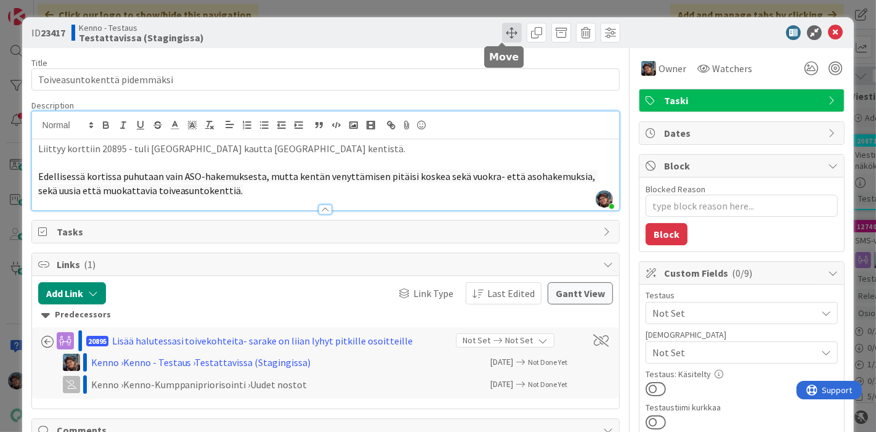
click at [503, 30] on span at bounding box center [512, 33] width 20 height 20
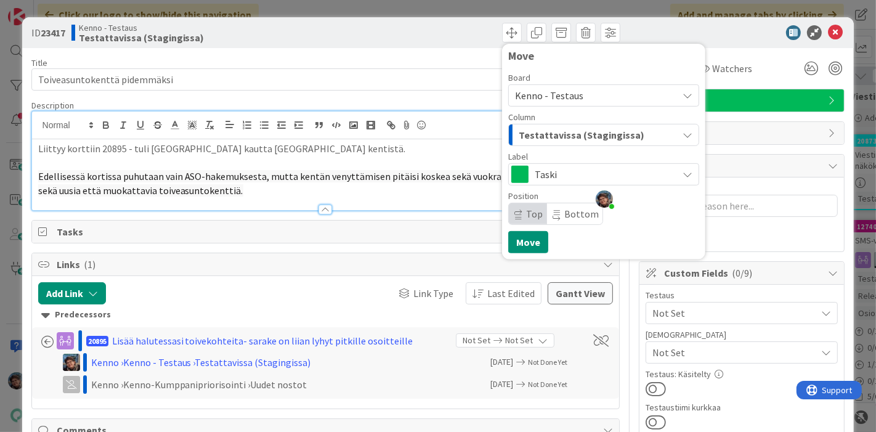
click at [557, 136] on span "Testattavissa (Stagingissa)" at bounding box center [582, 135] width 126 height 16
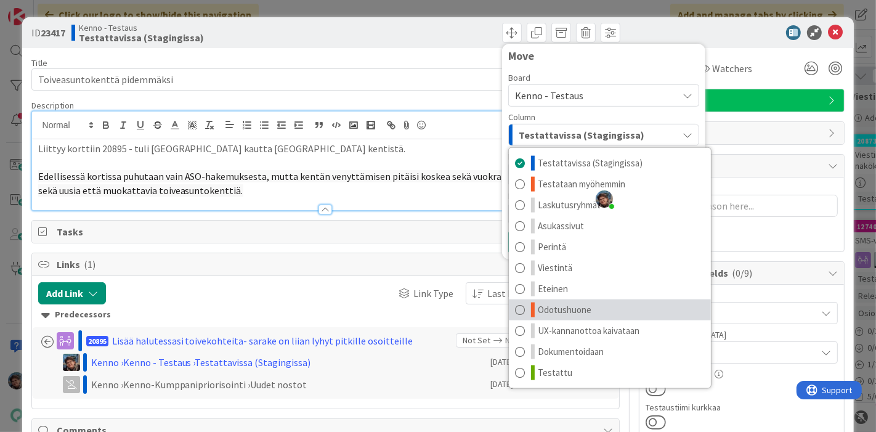
click at [553, 301] on link "Odotushuone" at bounding box center [610, 310] width 202 height 21
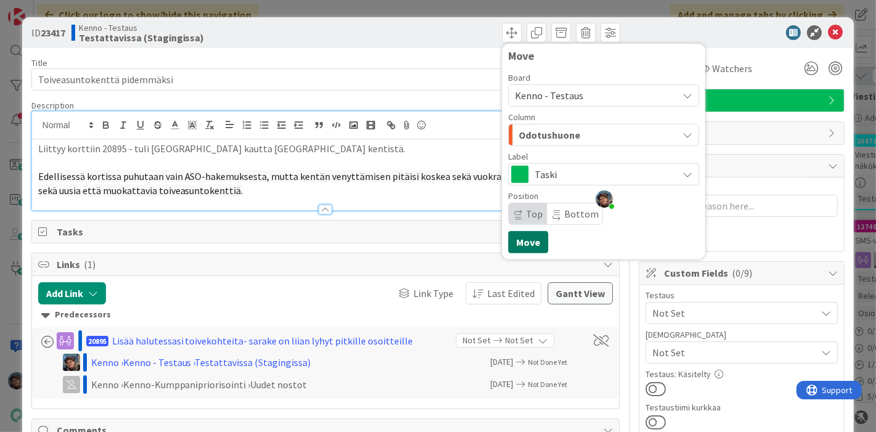
click at [510, 240] on button "Move" at bounding box center [528, 242] width 40 height 22
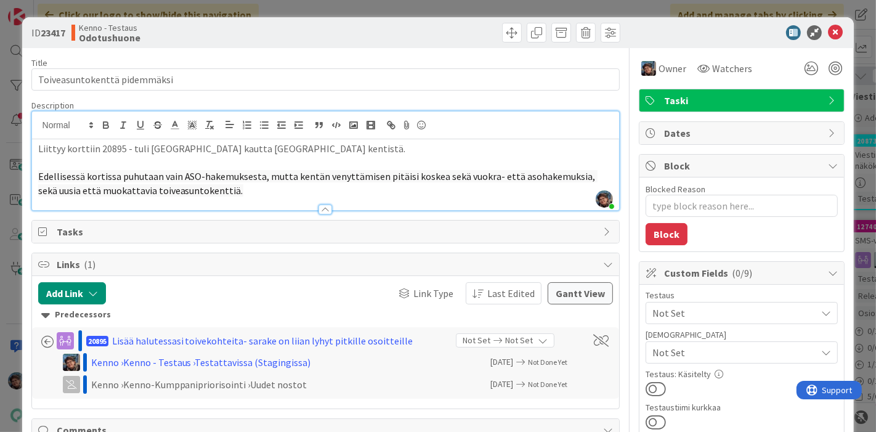
type textarea "x"
click at [828, 31] on icon at bounding box center [835, 32] width 15 height 15
